Goal: Find specific page/section: Find specific page/section

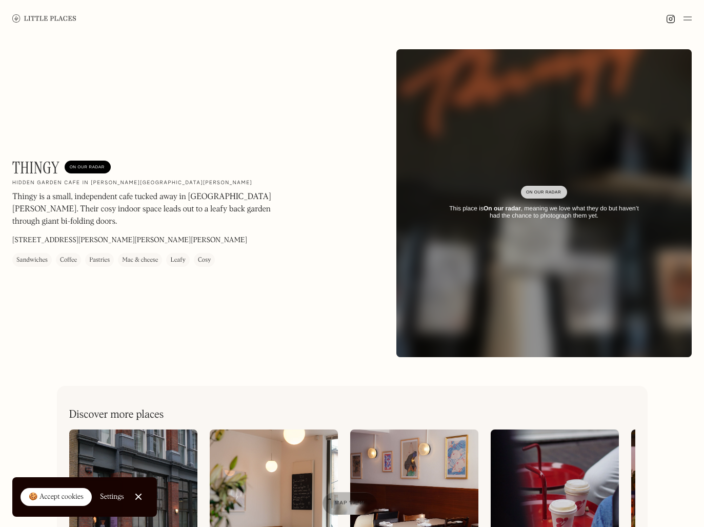
click at [39, 167] on h1 "Thingy" at bounding box center [35, 167] width 47 height 19
copy h1 "Thingy"
click at [63, 17] on img at bounding box center [44, 18] width 64 height 8
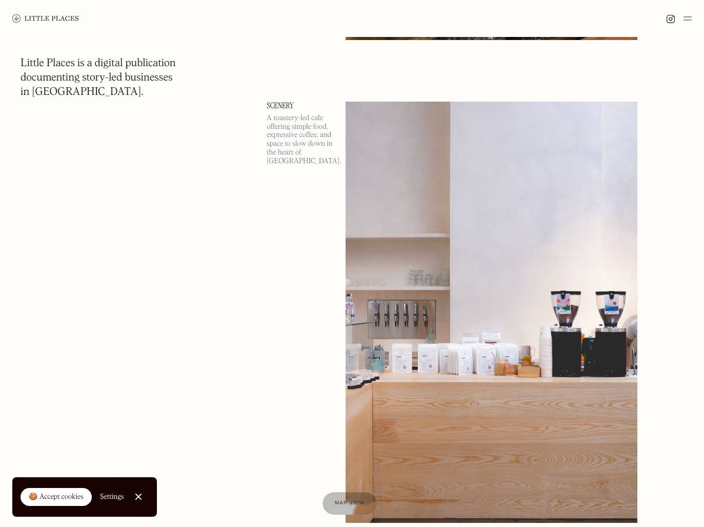
scroll to position [1447, 0]
